Goal: Task Accomplishment & Management: Manage account settings

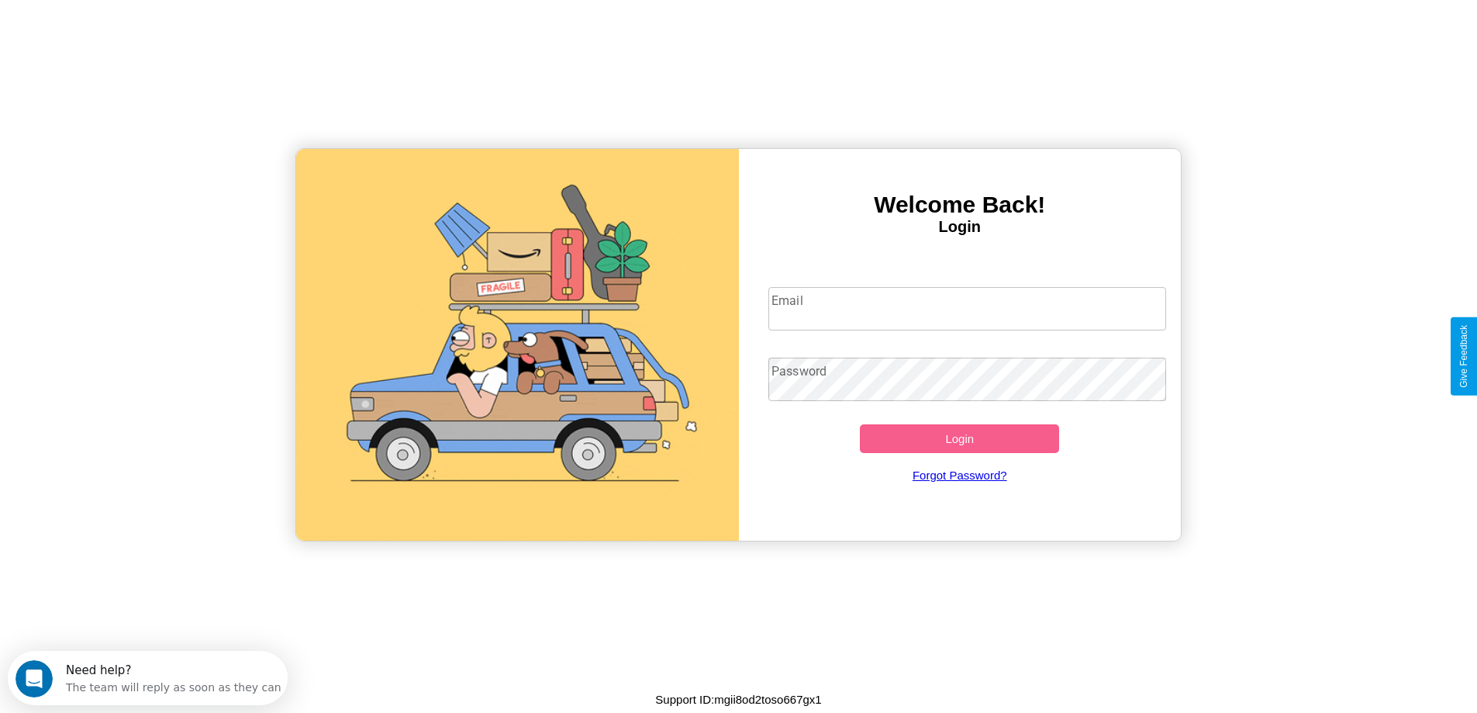
click at [967, 309] on input "Email" at bounding box center [967, 308] width 398 height 43
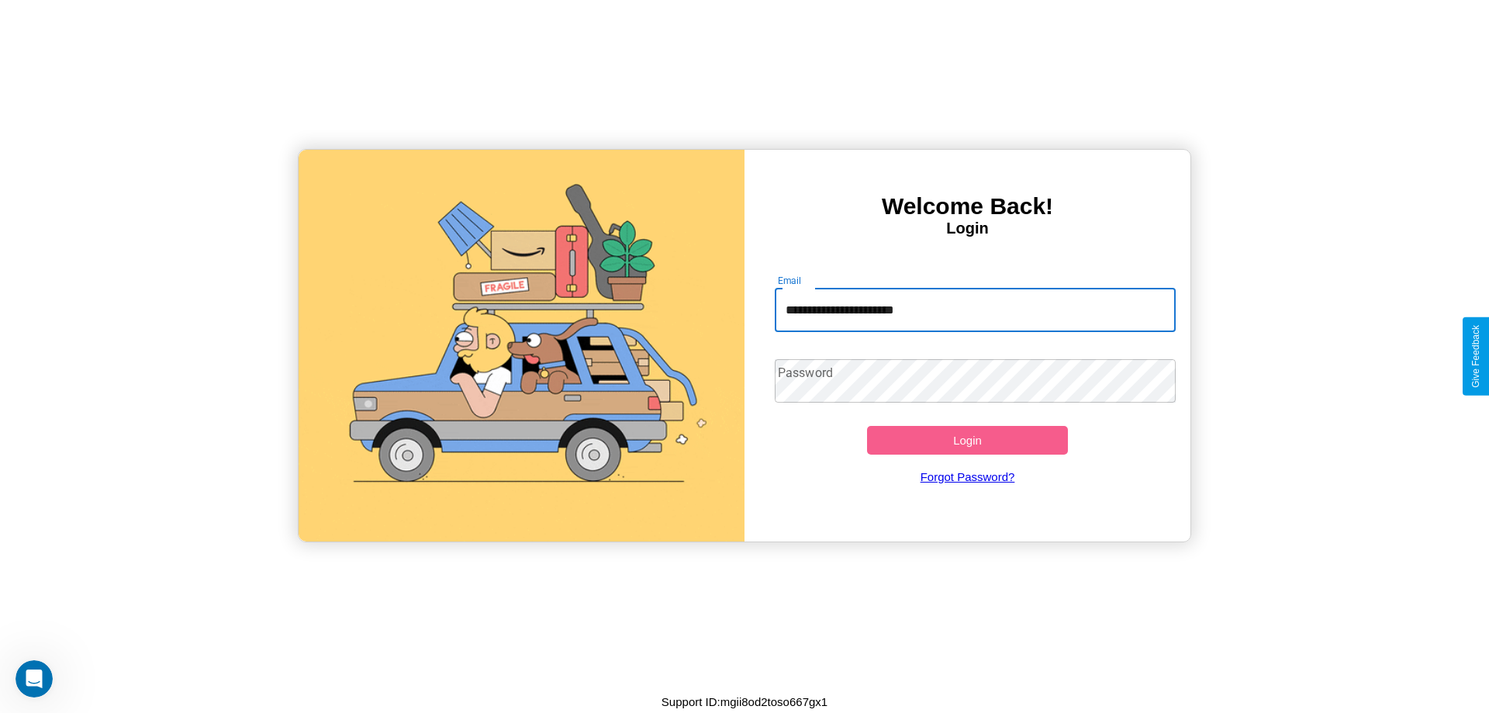
type input "**********"
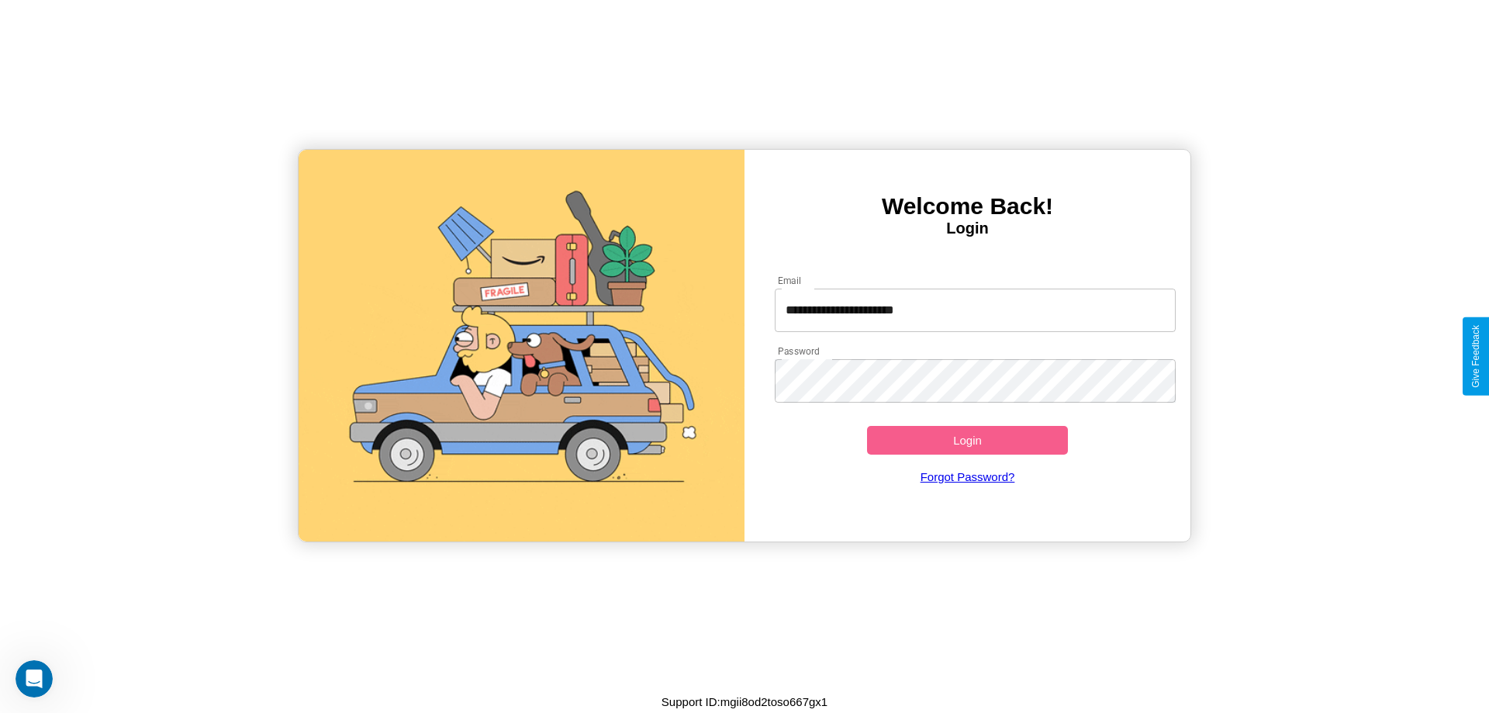
click at [967, 440] on button "Login" at bounding box center [967, 440] width 201 height 29
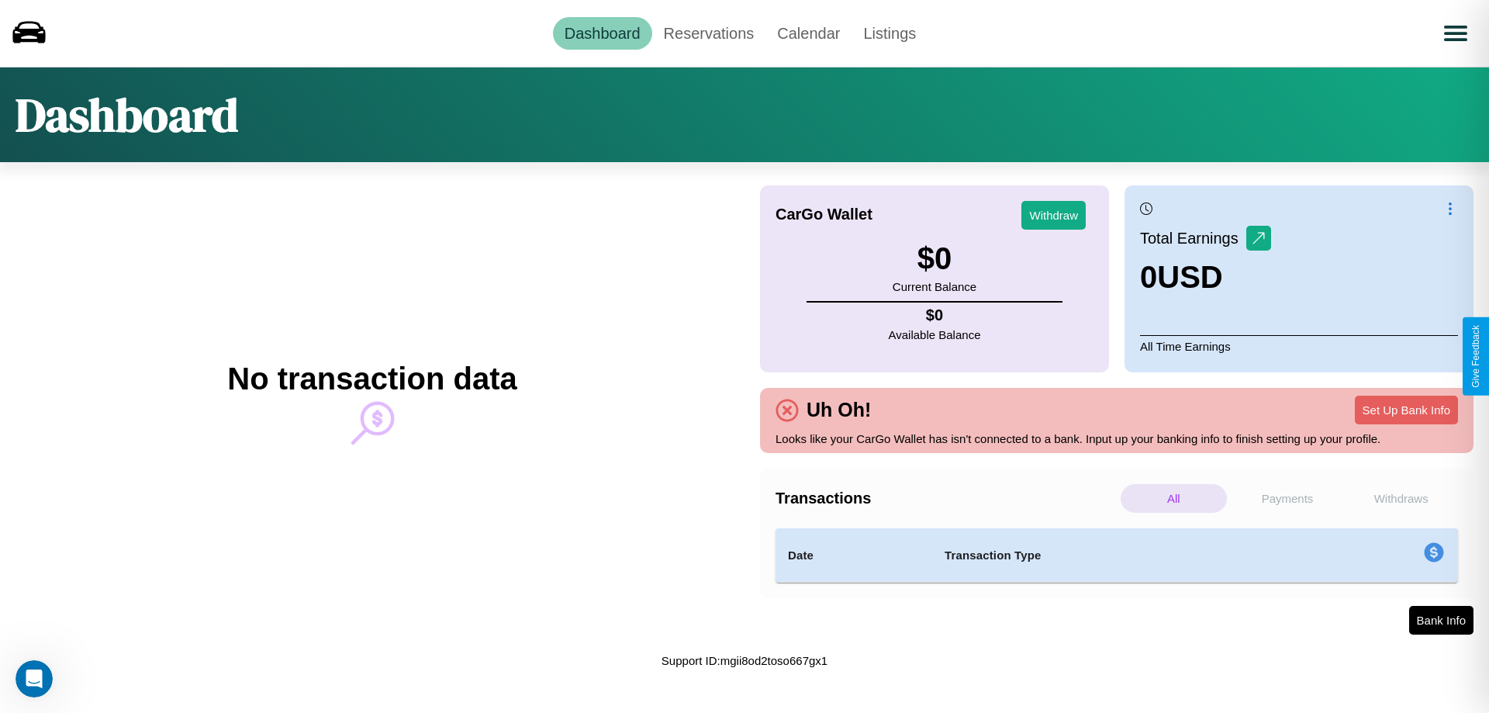
click at [1287, 498] on p "Payments" at bounding box center [1287, 498] width 106 height 29
click at [1400, 498] on p "Withdraws" at bounding box center [1401, 498] width 106 height 29
click at [1287, 498] on p "Payments" at bounding box center [1287, 498] width 106 height 29
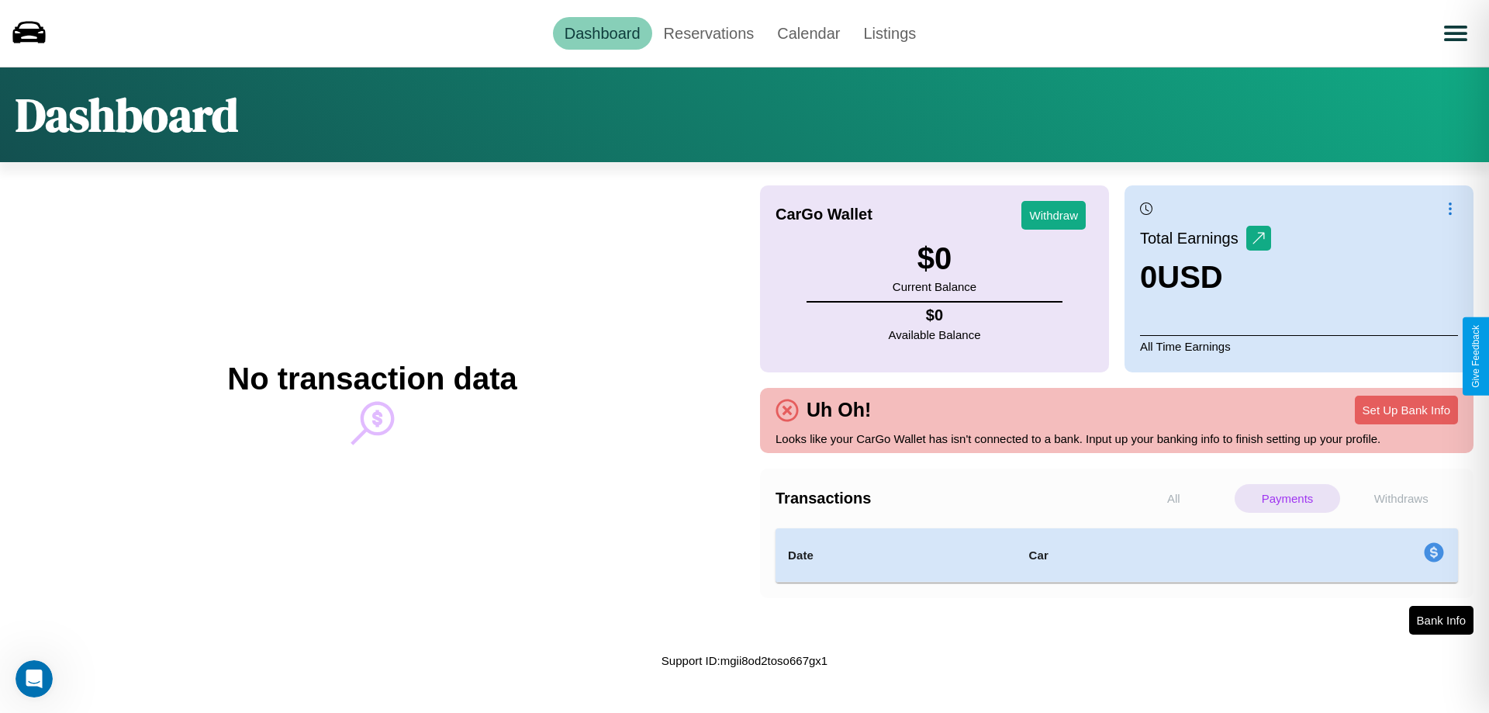
click at [1173, 498] on p "All" at bounding box center [1173, 498] width 106 height 29
click at [708, 33] on link "Reservations" at bounding box center [709, 33] width 114 height 33
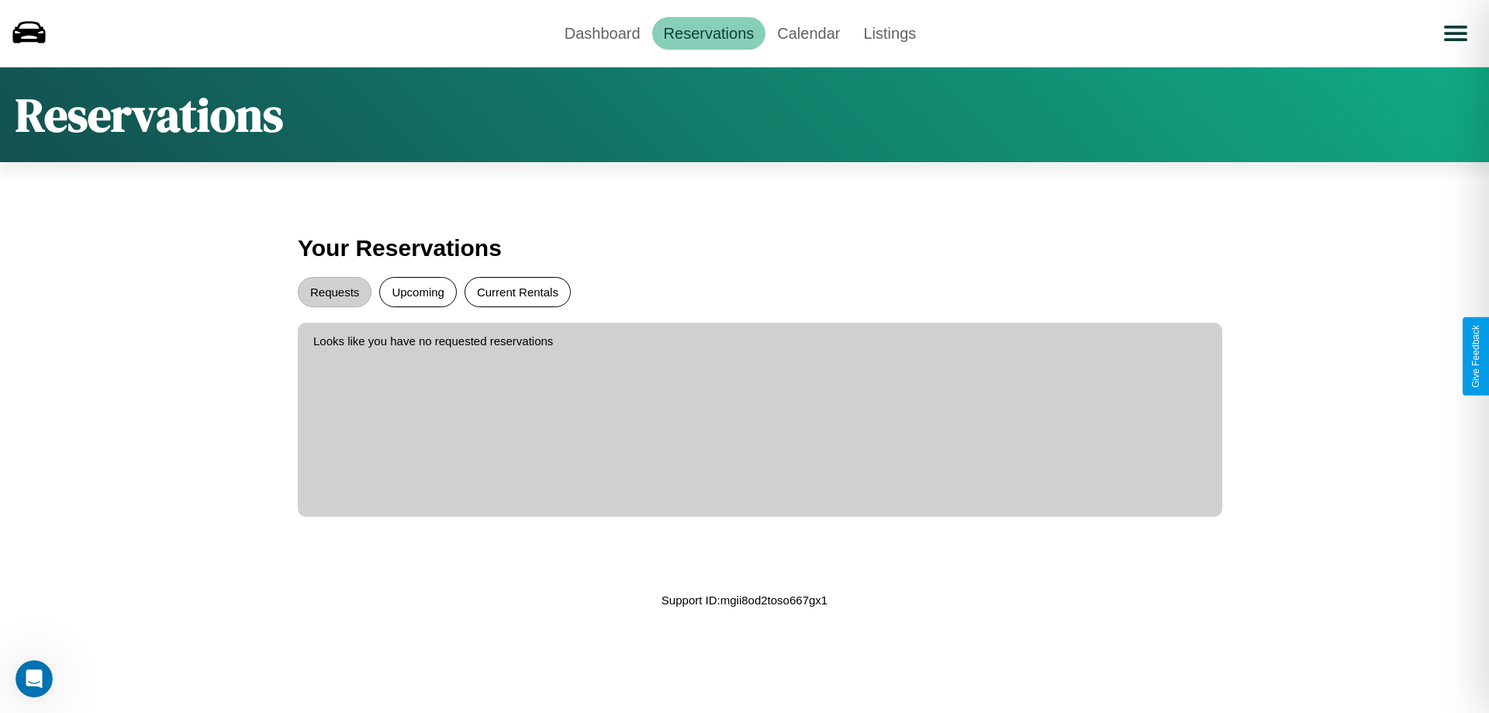
click at [517, 292] on button "Current Rentals" at bounding box center [517, 292] width 106 height 30
click at [334, 292] on button "Requests" at bounding box center [335, 292] width 74 height 30
click at [418, 292] on button "Upcoming" at bounding box center [418, 292] width 78 height 30
click at [808, 33] on link "Calendar" at bounding box center [808, 33] width 86 height 33
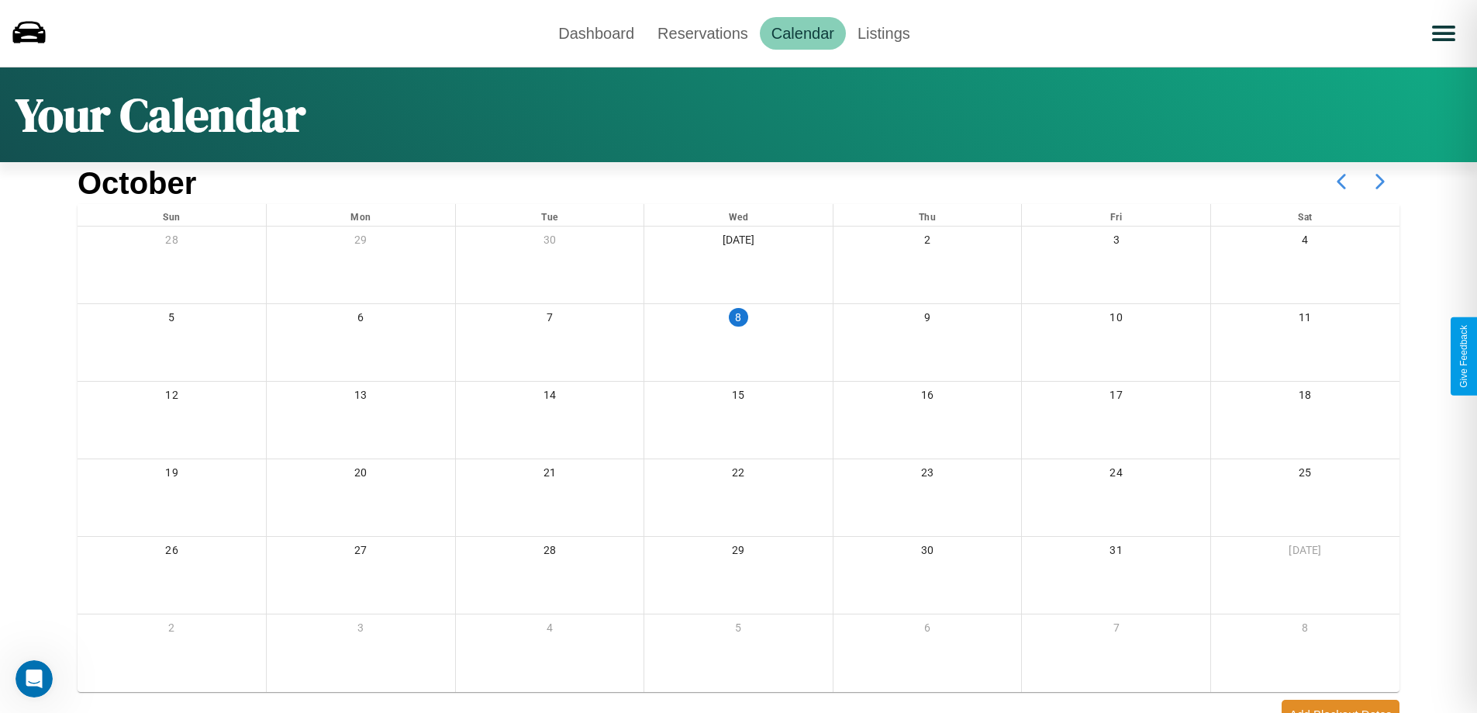
click at [1380, 181] on icon at bounding box center [1380, 181] width 39 height 39
